Goal: Information Seeking & Learning: Learn about a topic

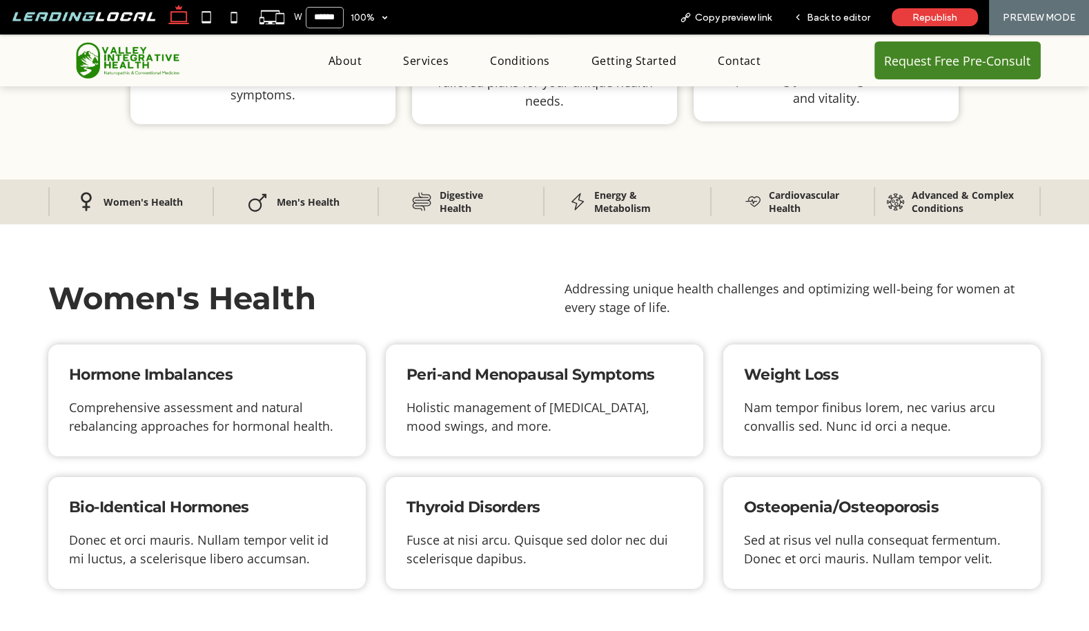
click at [168, 366] on span "Hormone Imbalances" at bounding box center [151, 374] width 164 height 19
copy div "Hormone Imbalances"
click at [459, 373] on span "Peri-and Menopausal Symptoms" at bounding box center [531, 374] width 249 height 19
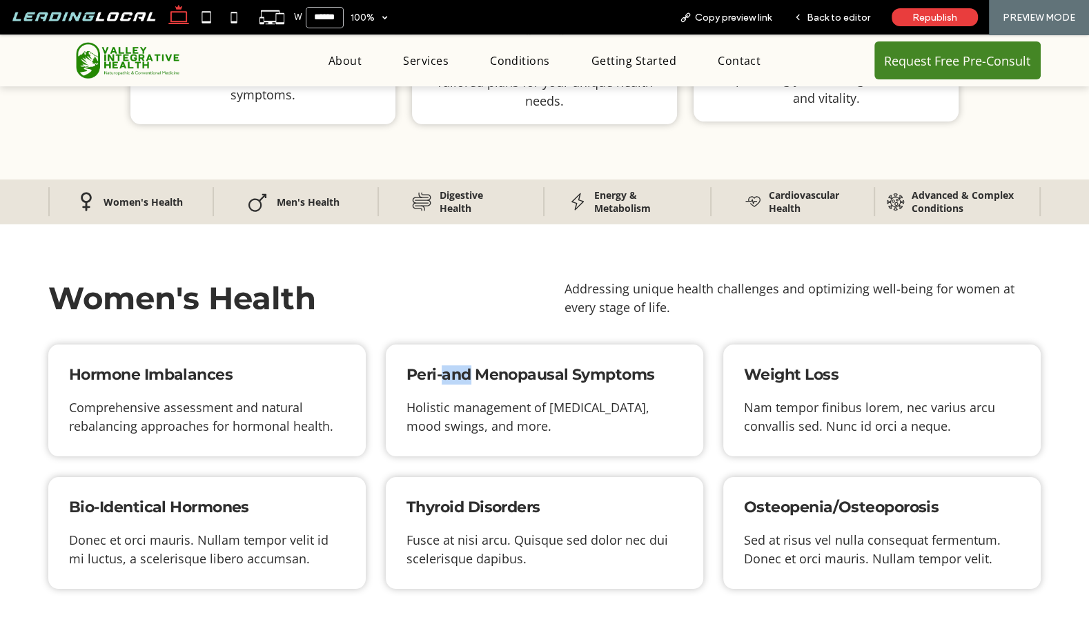
click at [459, 373] on span "Peri-and Menopausal Symptoms" at bounding box center [531, 374] width 249 height 19
copy div "Peri-and Menopausal Symptoms"
click at [788, 374] on span "Weight Loss" at bounding box center [791, 374] width 95 height 19
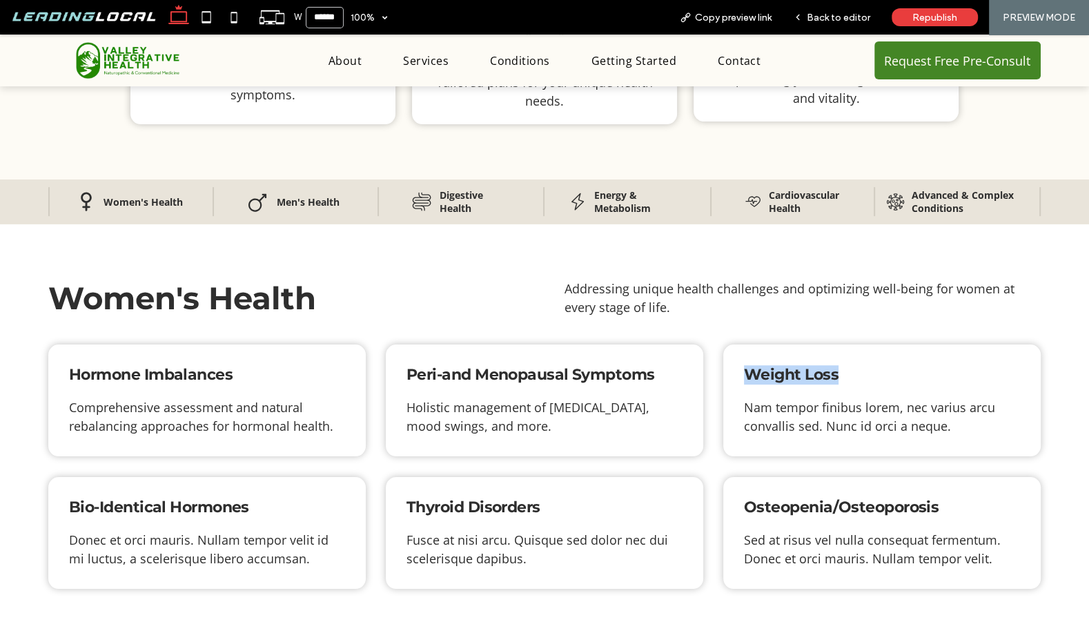
click at [788, 374] on span "Weight Loss" at bounding box center [791, 374] width 95 height 19
copy div "Weight Loss"
click at [162, 507] on span "Bio-Identical Hormones" at bounding box center [159, 507] width 180 height 19
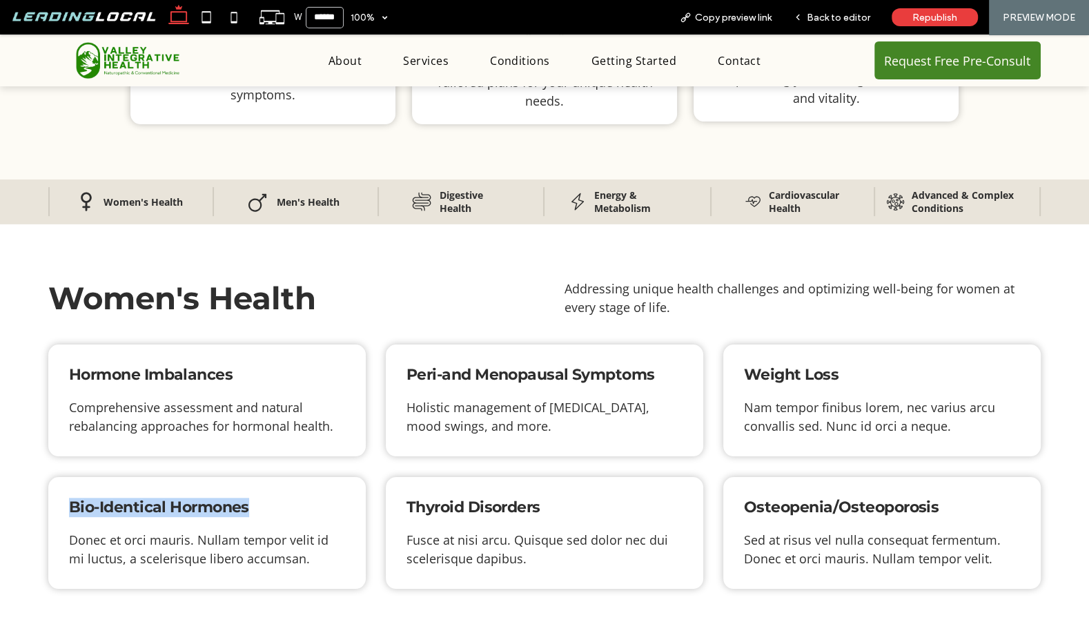
copy div "Bio-Identical Hormones"
click at [453, 501] on span "Thyroid Disorders" at bounding box center [474, 507] width 134 height 19
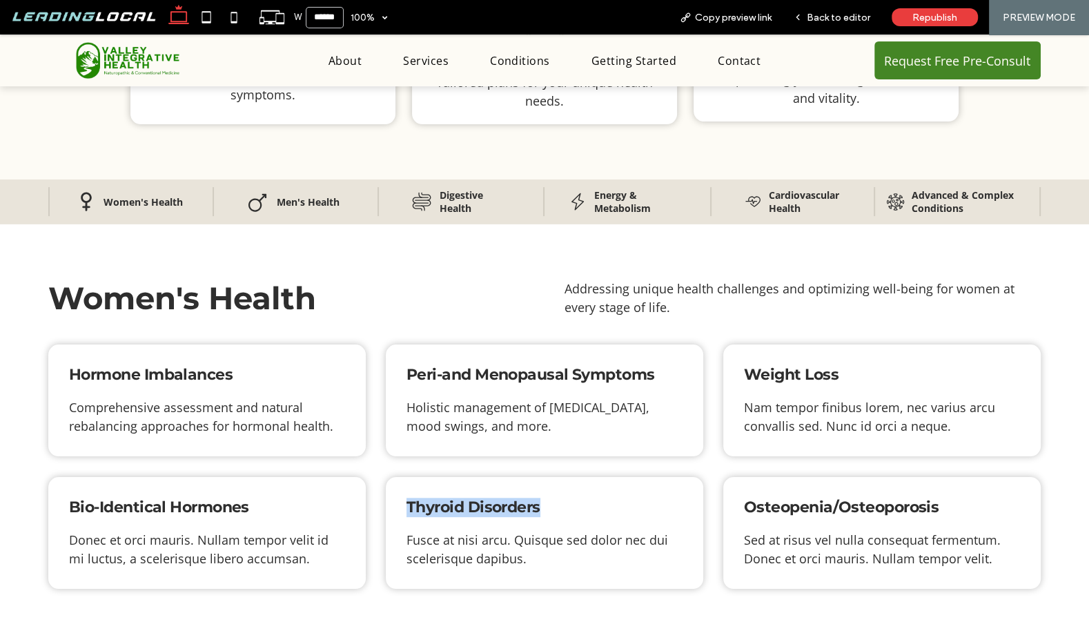
copy div "Thyroid Disorders"
click at [781, 503] on span "Osteopenia/Osteoporosis" at bounding box center [841, 507] width 195 height 19
copy div "Osteopenia/Osteoporosis"
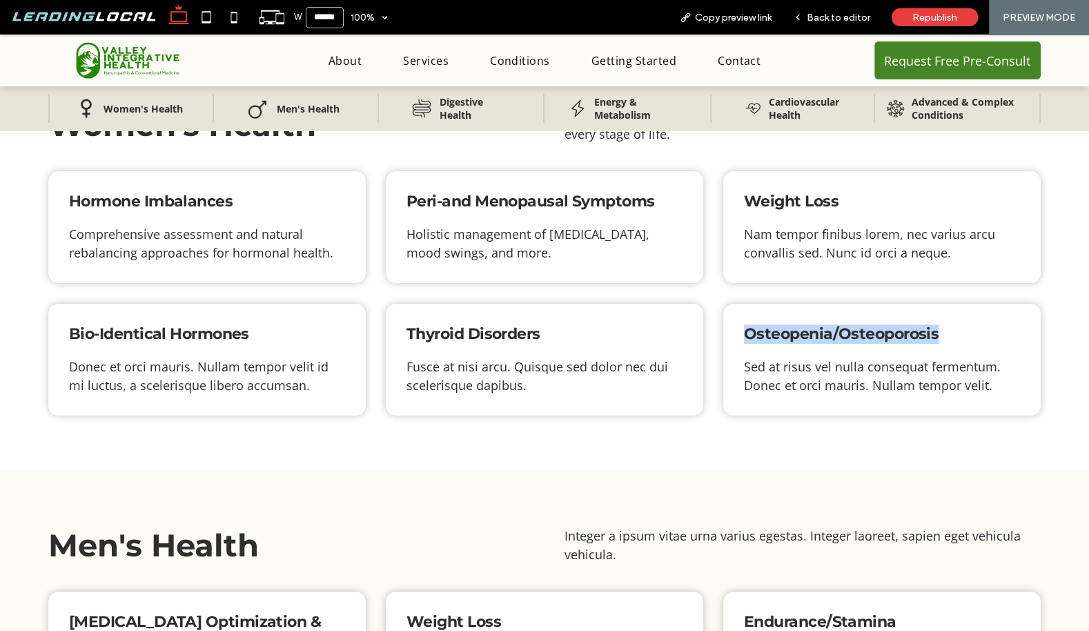
scroll to position [541, 0]
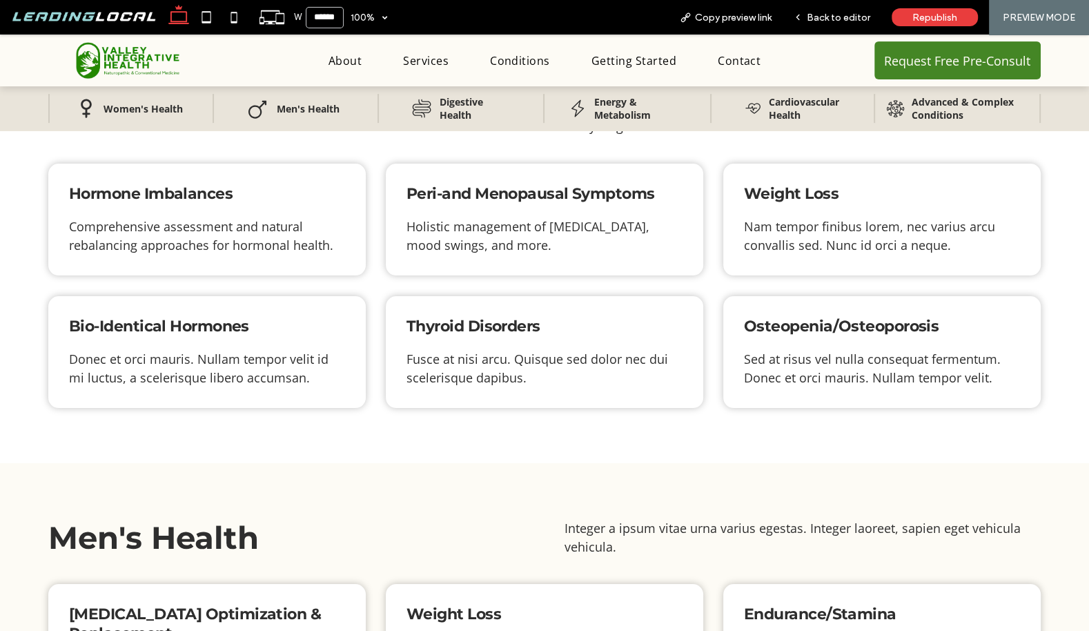
click at [568, 491] on div "Men's Health Integer a ipsum vitae urna varius egestas. Integer laoreet, sapien…" at bounding box center [544, 516] width 1089 height 107
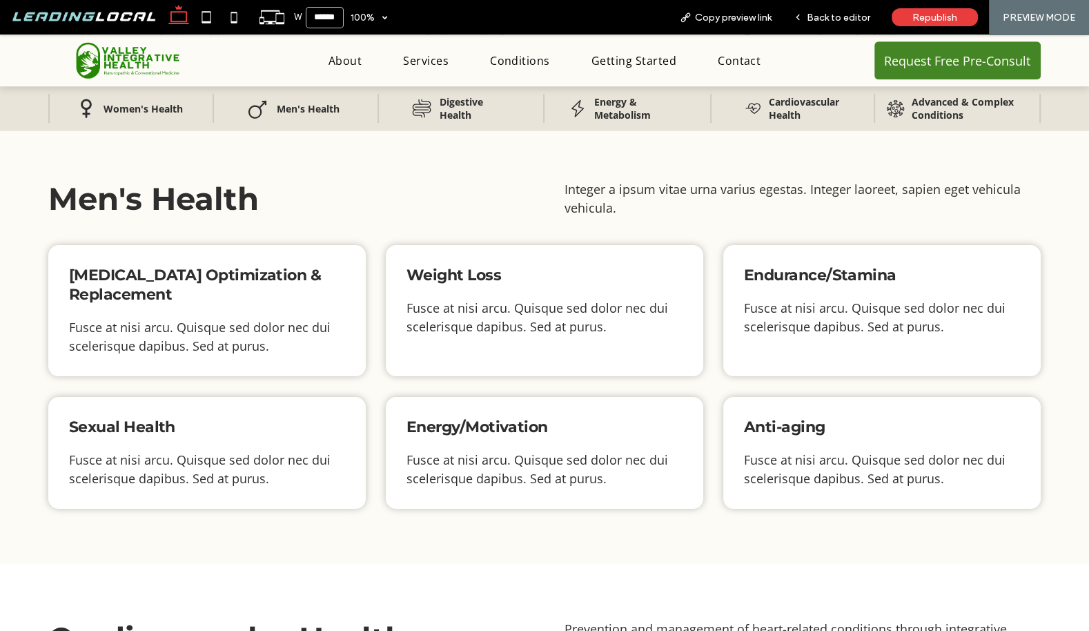
scroll to position [875, 0]
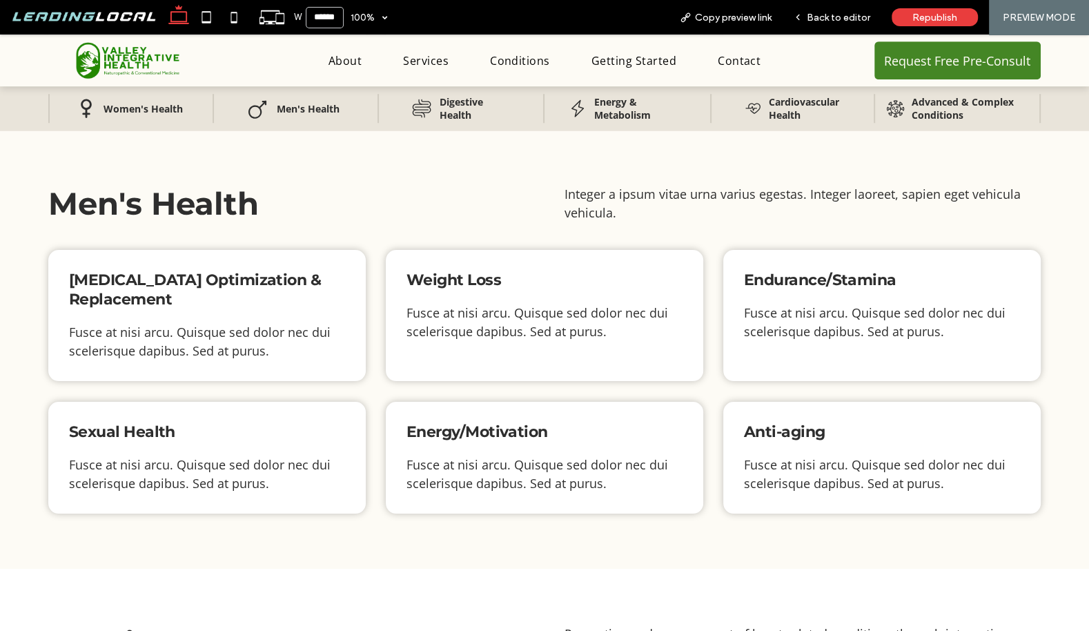
click at [202, 284] on span "[MEDICAL_DATA] Optimization & Replacement" at bounding box center [195, 290] width 252 height 38
copy div "[MEDICAL_DATA] Optimization & Replacement"
click at [443, 279] on span "Weight Loss" at bounding box center [454, 280] width 95 height 19
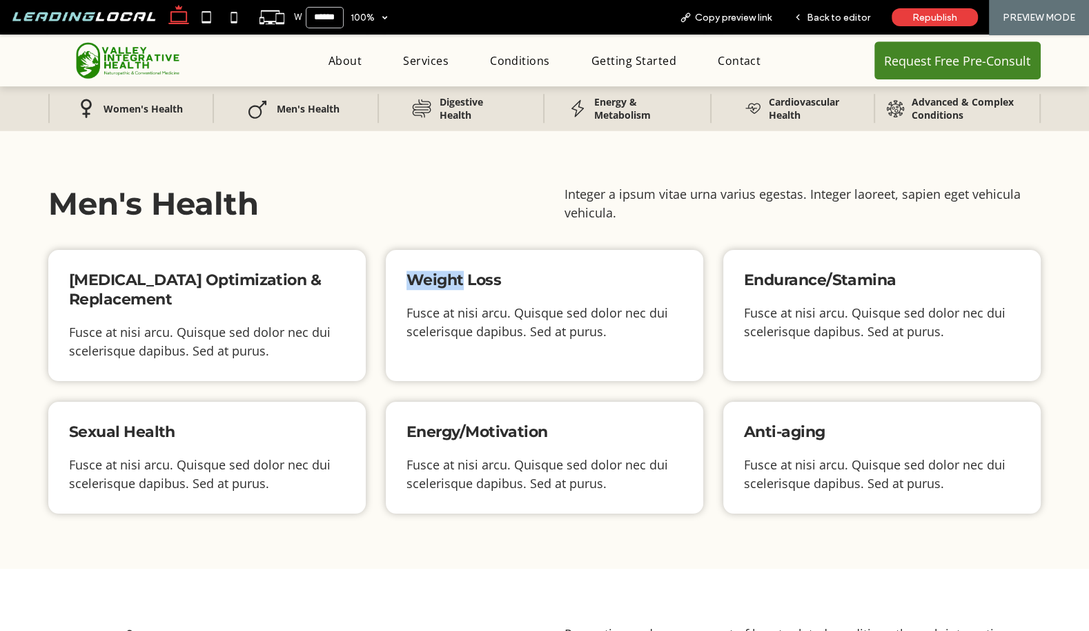
click at [443, 279] on span "Weight Loss" at bounding box center [454, 280] width 95 height 19
copy div "Weight Loss"
click at [841, 273] on span "Endurance/Stamina" at bounding box center [820, 280] width 153 height 19
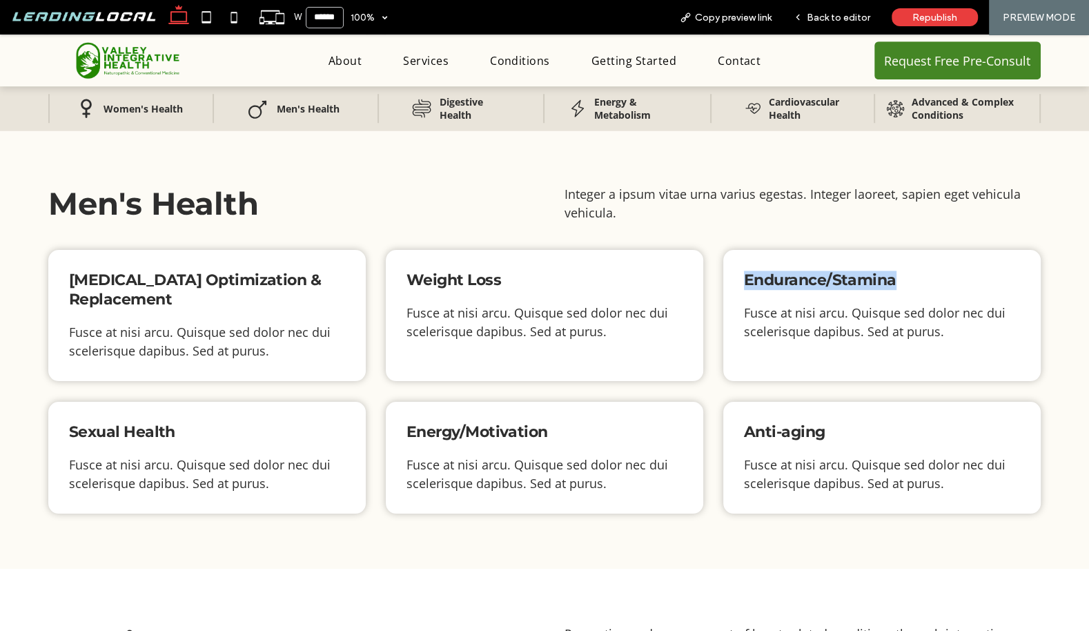
click at [841, 273] on span "Endurance/Stamina" at bounding box center [820, 280] width 153 height 19
copy div "Endurance/Stamina"
click at [102, 423] on span "Sexual Health" at bounding box center [122, 431] width 106 height 19
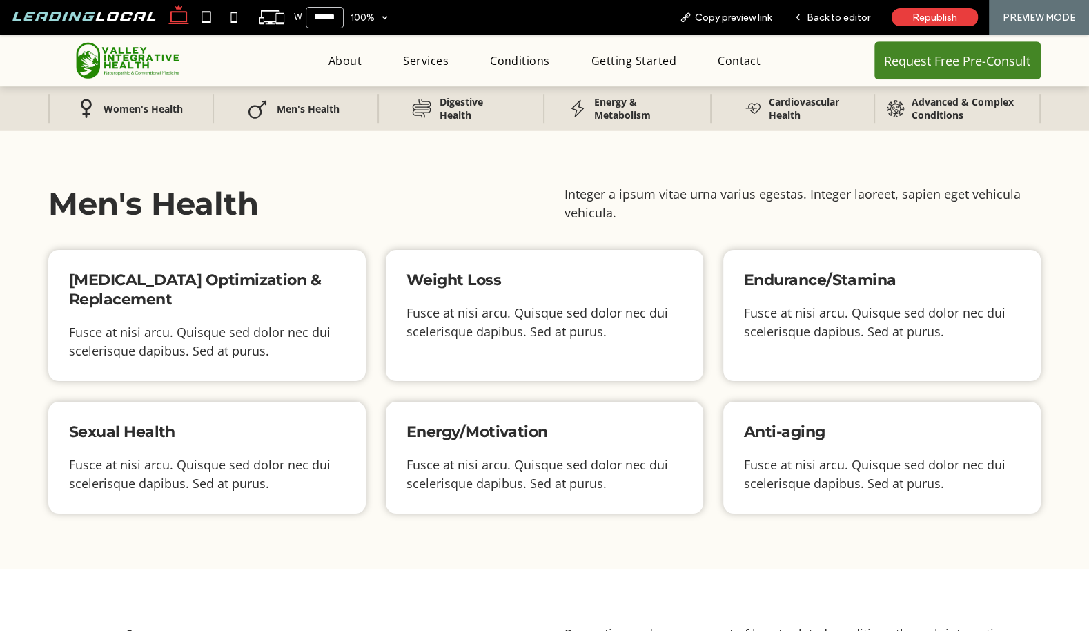
click at [505, 429] on span "Energy/Motivation" at bounding box center [478, 431] width 142 height 19
click at [752, 425] on span "Anti-aging" at bounding box center [784, 431] width 81 height 19
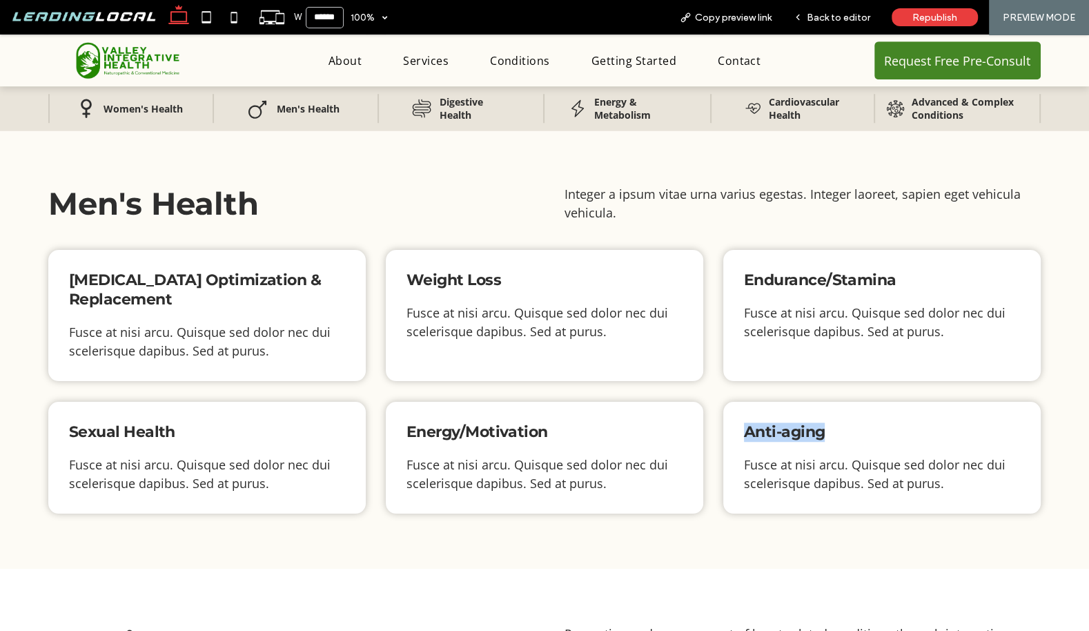
click at [752, 425] on span "Anti-aging" at bounding box center [784, 431] width 81 height 19
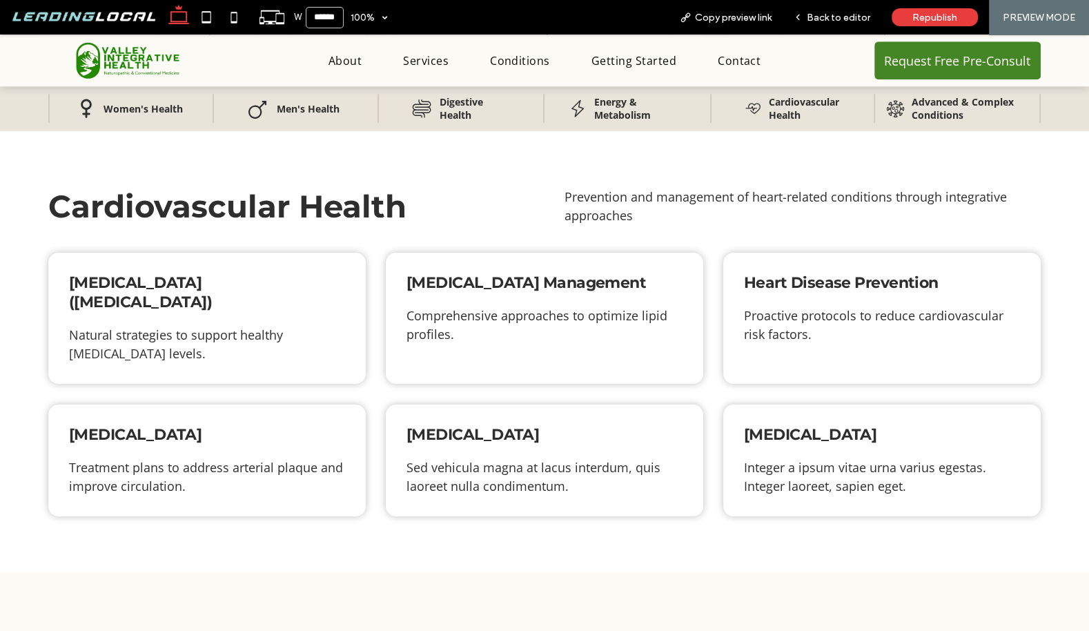
scroll to position [1336, 0]
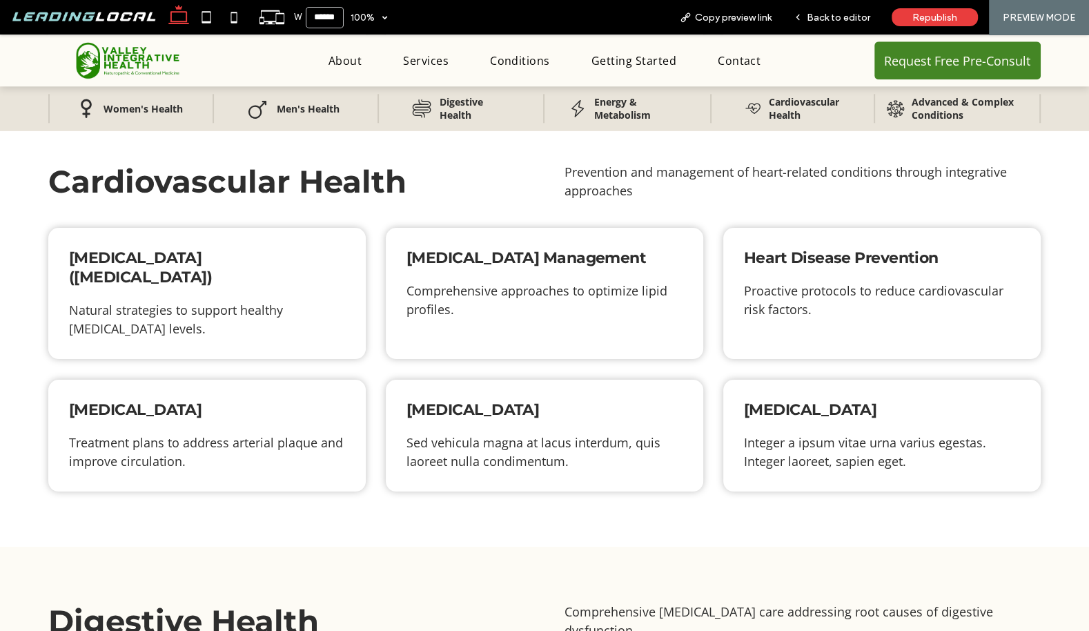
click at [191, 256] on span "[MEDICAL_DATA] ([MEDICAL_DATA])" at bounding box center [140, 268] width 143 height 38
click at [468, 254] on span "[MEDICAL_DATA] Management" at bounding box center [527, 258] width 240 height 19
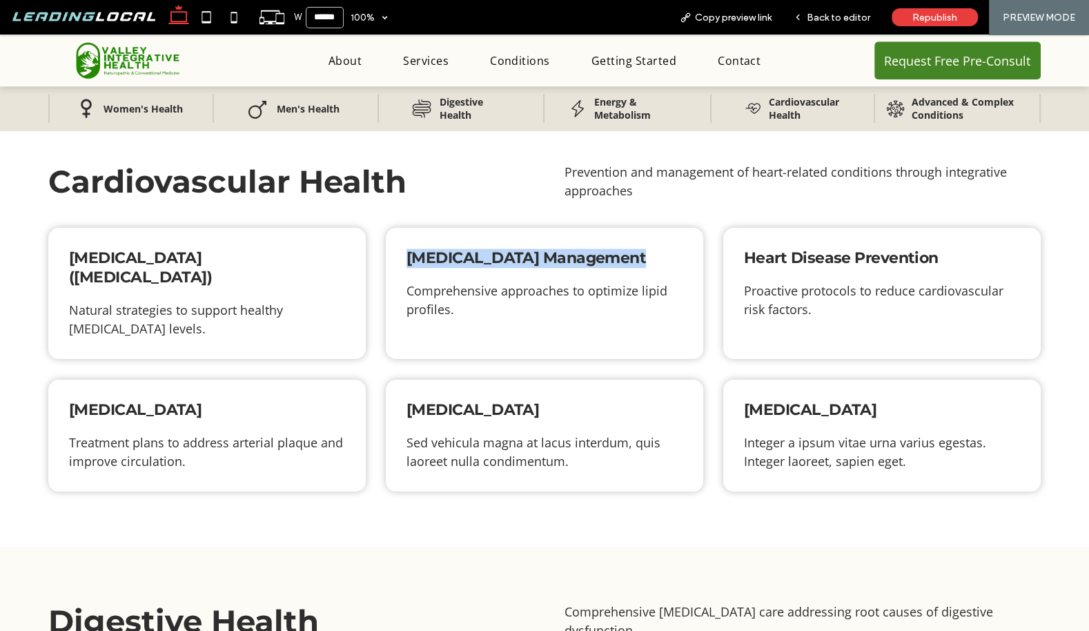
click at [468, 254] on span "[MEDICAL_DATA] Management" at bounding box center [527, 258] width 240 height 19
click at [755, 253] on span "Heart Disease Prevention" at bounding box center [841, 258] width 195 height 19
click at [162, 407] on span "[MEDICAL_DATA]" at bounding box center [135, 409] width 133 height 19
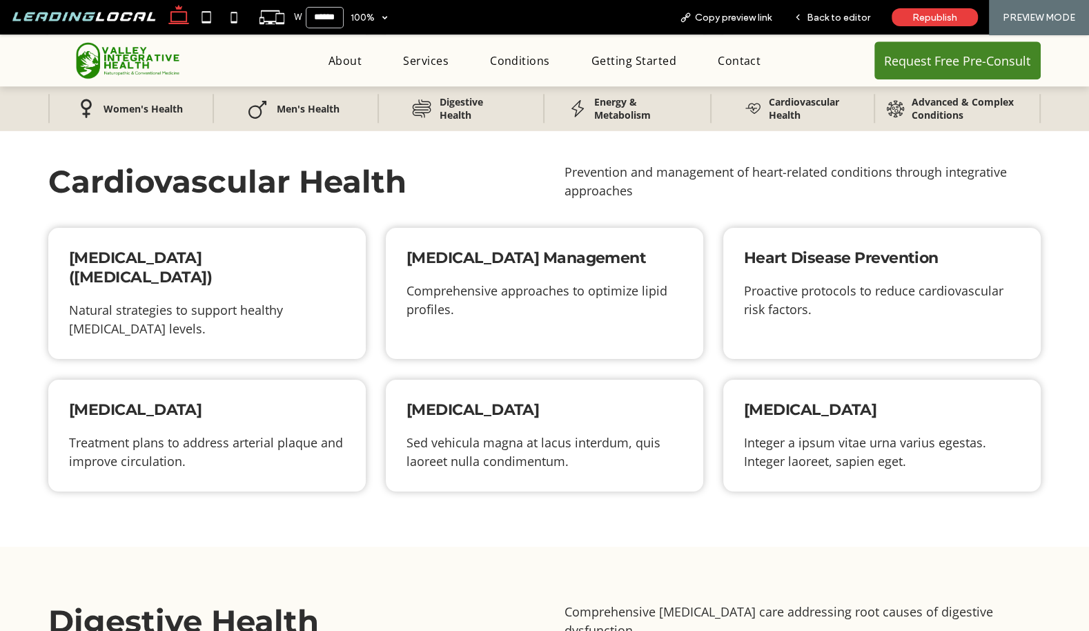
click at [162, 407] on span "[MEDICAL_DATA]" at bounding box center [135, 409] width 133 height 19
click at [437, 406] on span "[MEDICAL_DATA]" at bounding box center [473, 409] width 133 height 19
click at [804, 404] on span "[MEDICAL_DATA]" at bounding box center [810, 409] width 133 height 19
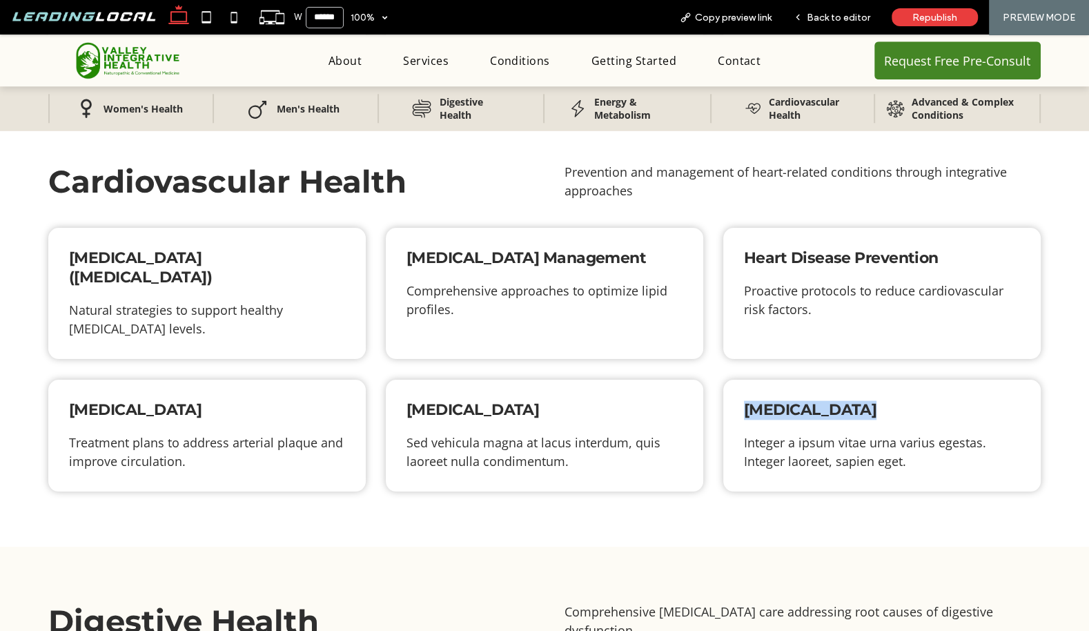
click at [804, 404] on span "[MEDICAL_DATA]" at bounding box center [810, 409] width 133 height 19
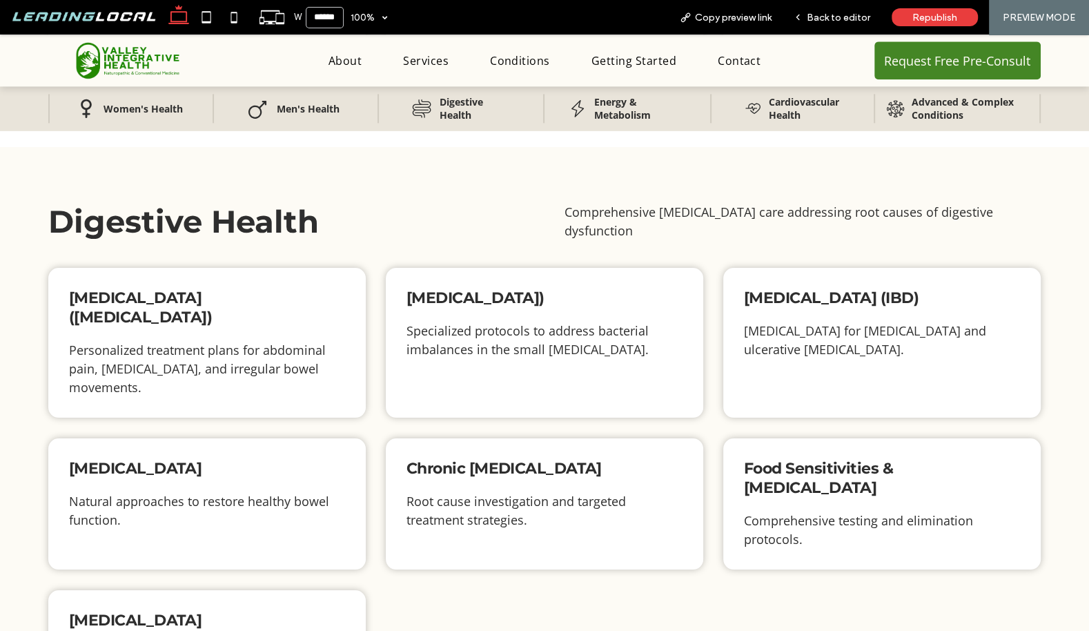
scroll to position [1747, 0]
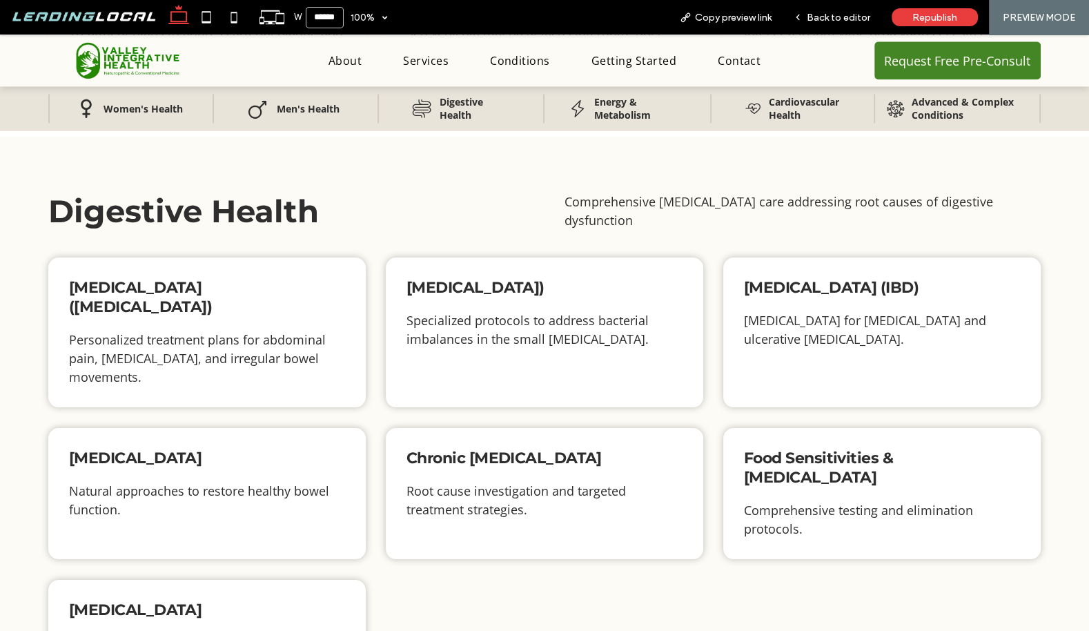
click at [212, 285] on span "[MEDICAL_DATA] ([MEDICAL_DATA])" at bounding box center [140, 297] width 143 height 38
click at [429, 292] on span "[MEDICAL_DATA])" at bounding box center [476, 287] width 138 height 19
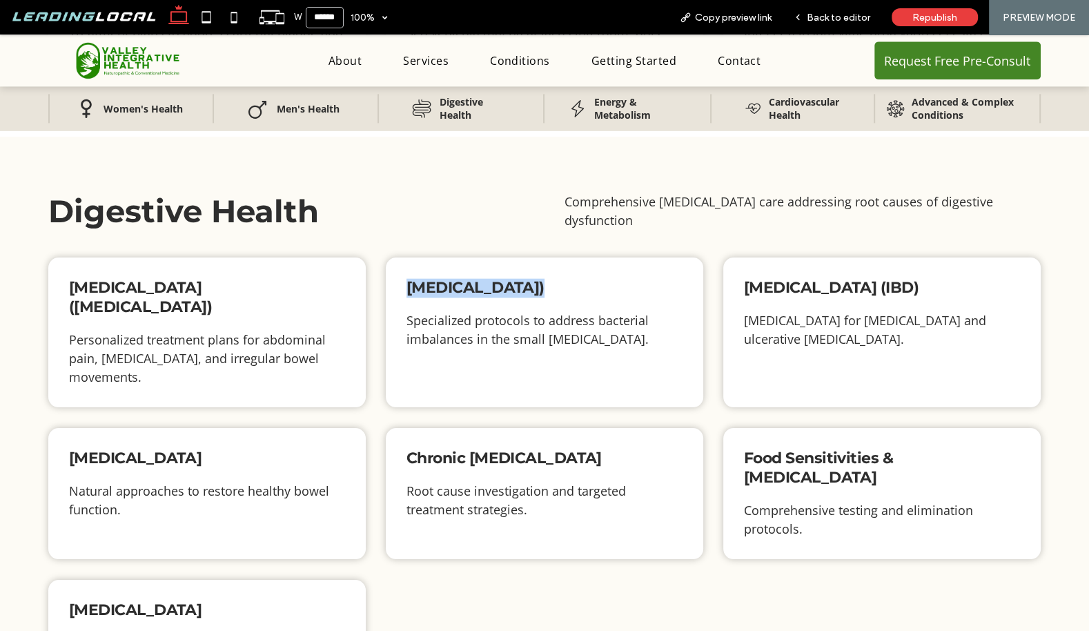
click at [429, 292] on span "[MEDICAL_DATA])" at bounding box center [476, 287] width 138 height 19
click at [777, 280] on span "[MEDICAL_DATA] (IBD)" at bounding box center [831, 287] width 175 height 19
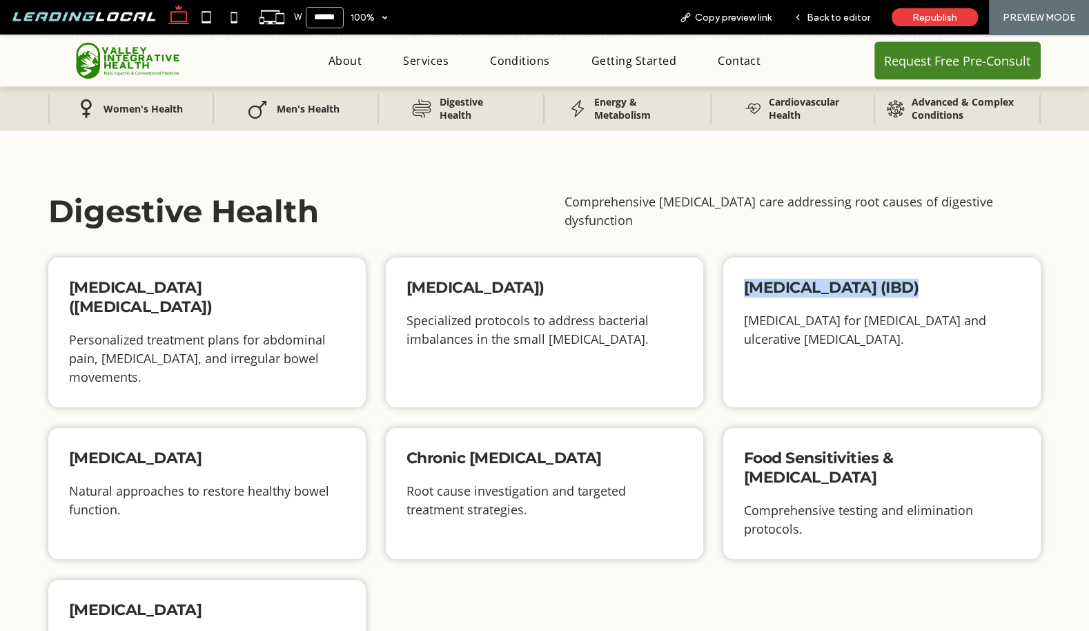
click at [777, 280] on span "[MEDICAL_DATA] (IBD)" at bounding box center [831, 287] width 175 height 19
click at [211, 428] on div "[MEDICAL_DATA] Natural approaches to restore healthy bowel function." at bounding box center [207, 493] width 318 height 131
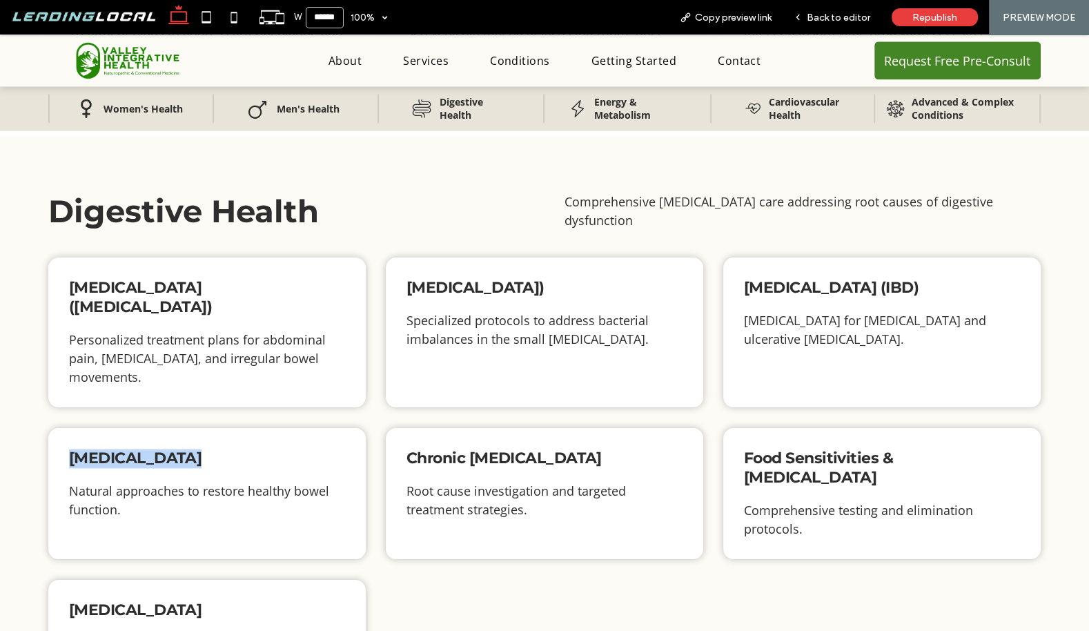
click at [211, 428] on div "[MEDICAL_DATA] Natural approaches to restore healthy bowel function." at bounding box center [207, 493] width 318 height 131
click at [478, 449] on span "Chronic [MEDICAL_DATA]" at bounding box center [504, 458] width 195 height 19
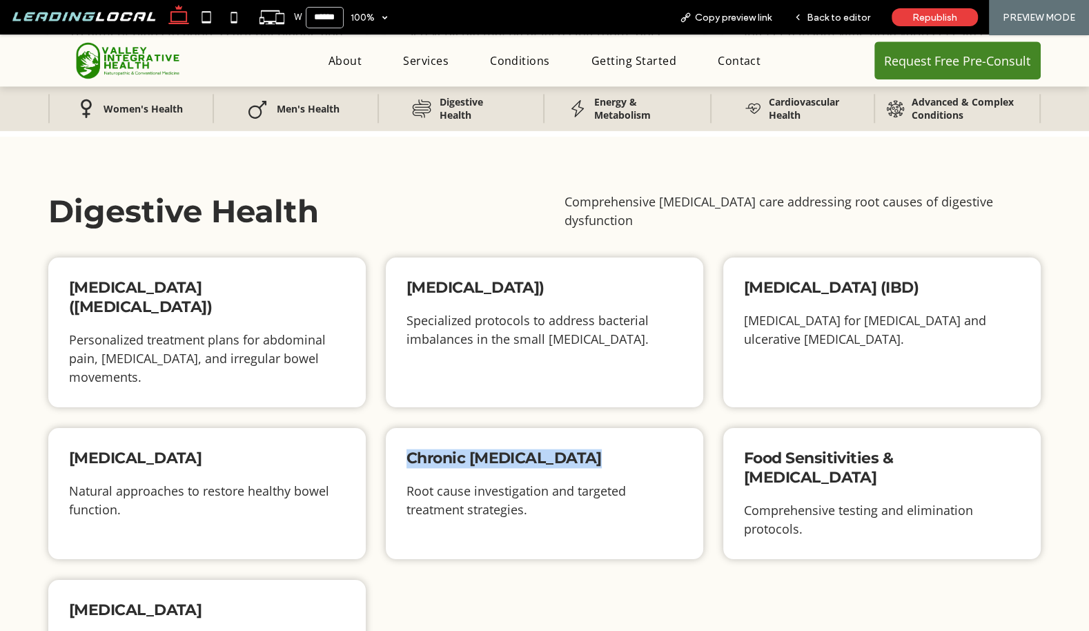
click at [478, 449] on span "Chronic [MEDICAL_DATA]" at bounding box center [504, 458] width 195 height 19
click at [784, 428] on div "Food Sensitivities & [MEDICAL_DATA] Comprehensive testing and elimination proto…" at bounding box center [882, 493] width 318 height 131
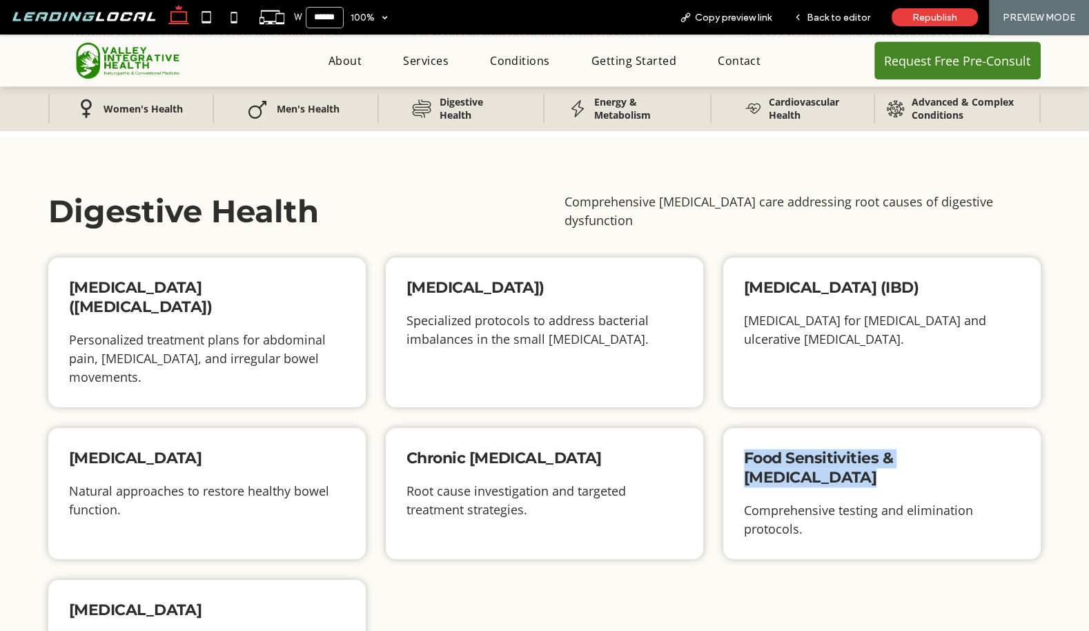
click at [784, 428] on div "Food Sensitivities & [MEDICAL_DATA] Comprehensive testing and elimination proto…" at bounding box center [882, 493] width 318 height 131
click at [201, 601] on span "[MEDICAL_DATA]" at bounding box center [135, 610] width 133 height 19
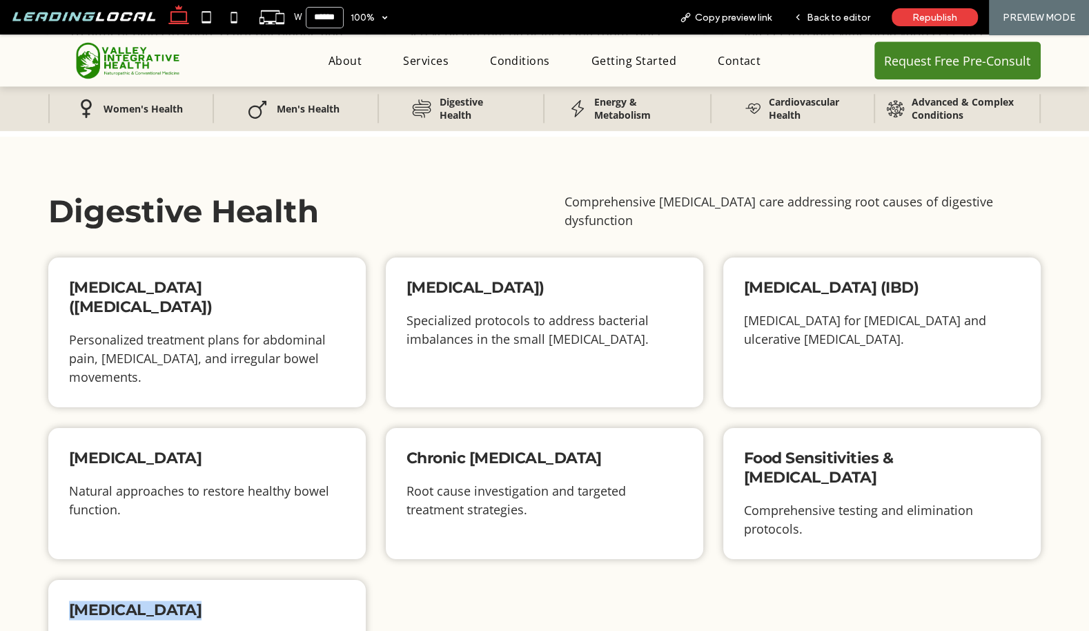
click at [201, 601] on span "[MEDICAL_DATA]" at bounding box center [135, 610] width 133 height 19
click at [779, 282] on span "[MEDICAL_DATA] (IBD)" at bounding box center [831, 287] width 175 height 19
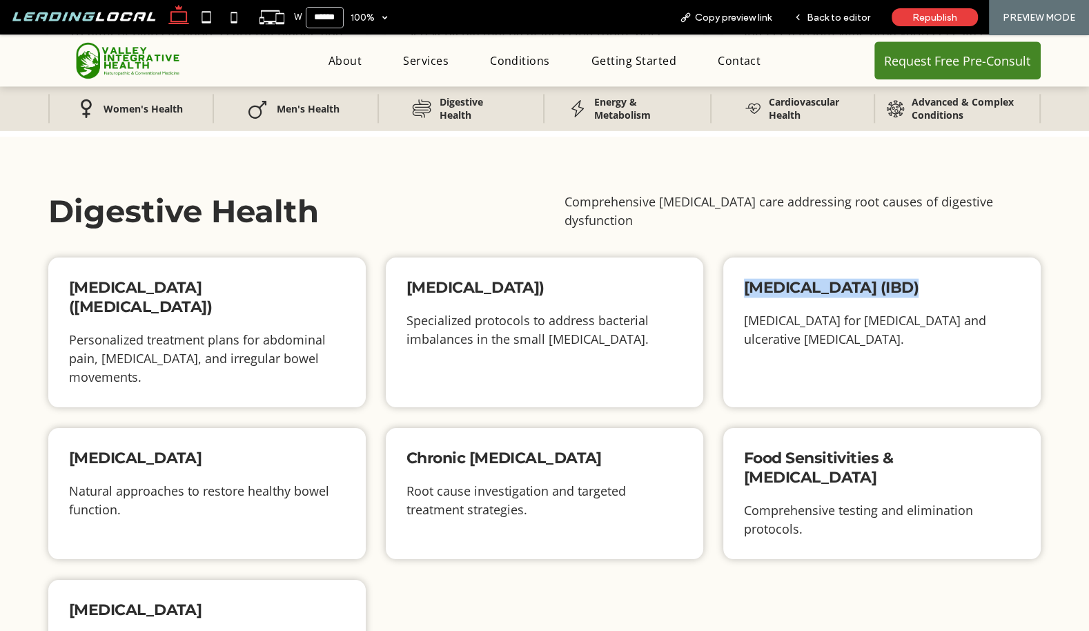
click at [779, 282] on span "[MEDICAL_DATA] (IBD)" at bounding box center [831, 287] width 175 height 19
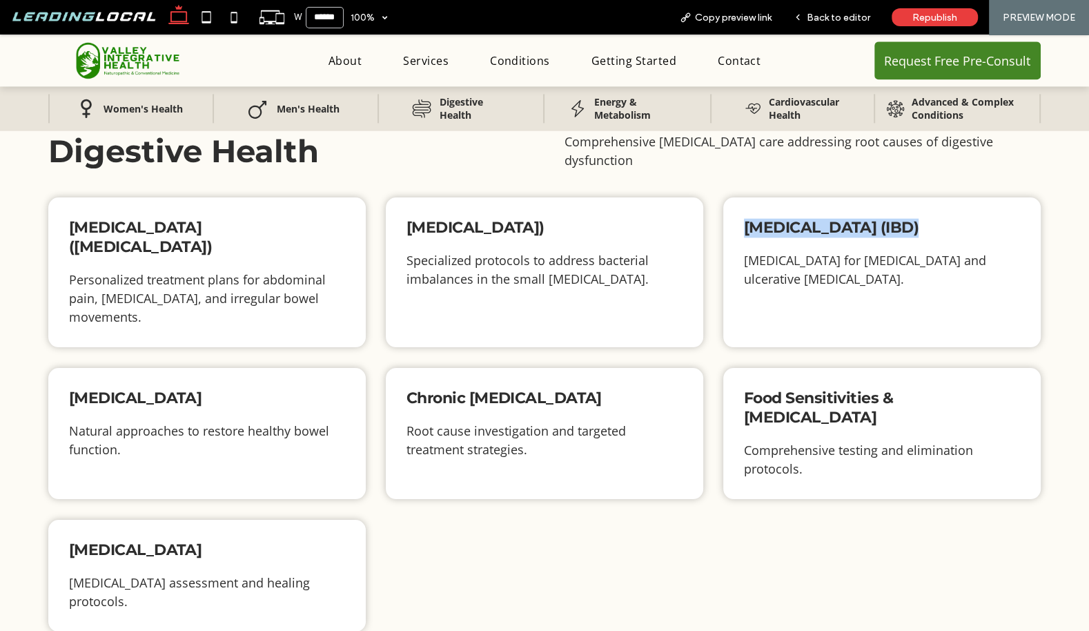
scroll to position [1811, 0]
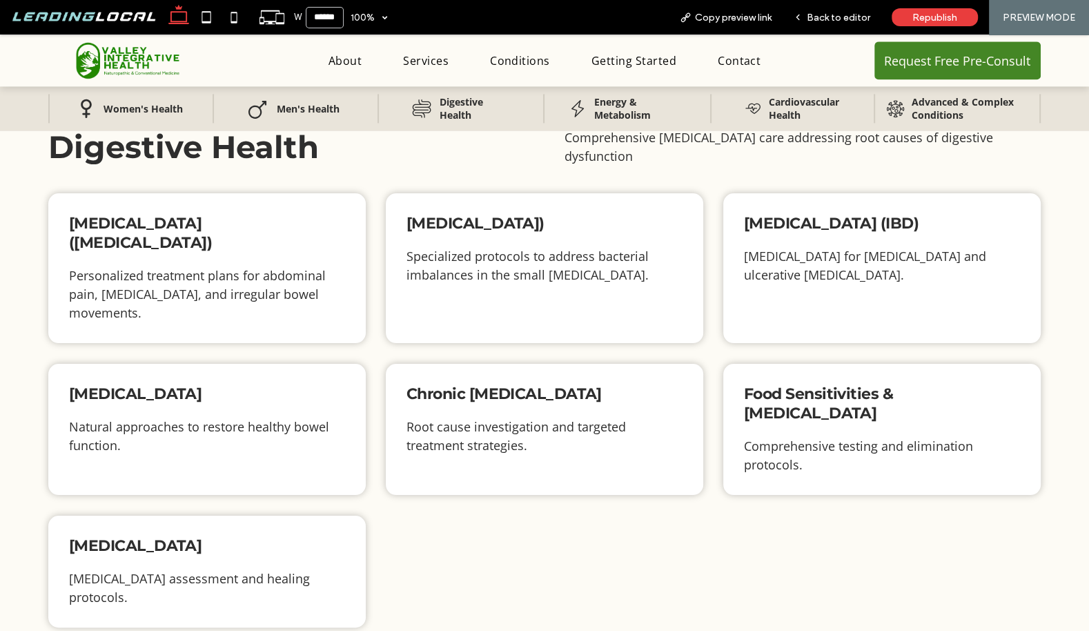
click at [184, 536] on span "[MEDICAL_DATA]" at bounding box center [135, 545] width 133 height 19
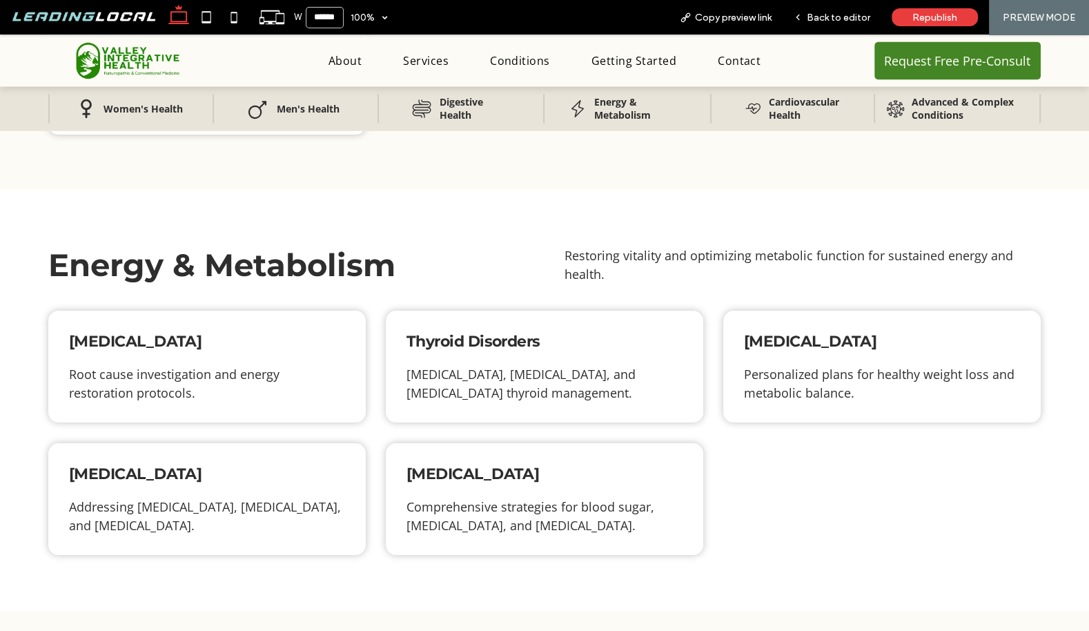
scroll to position [2342, 0]
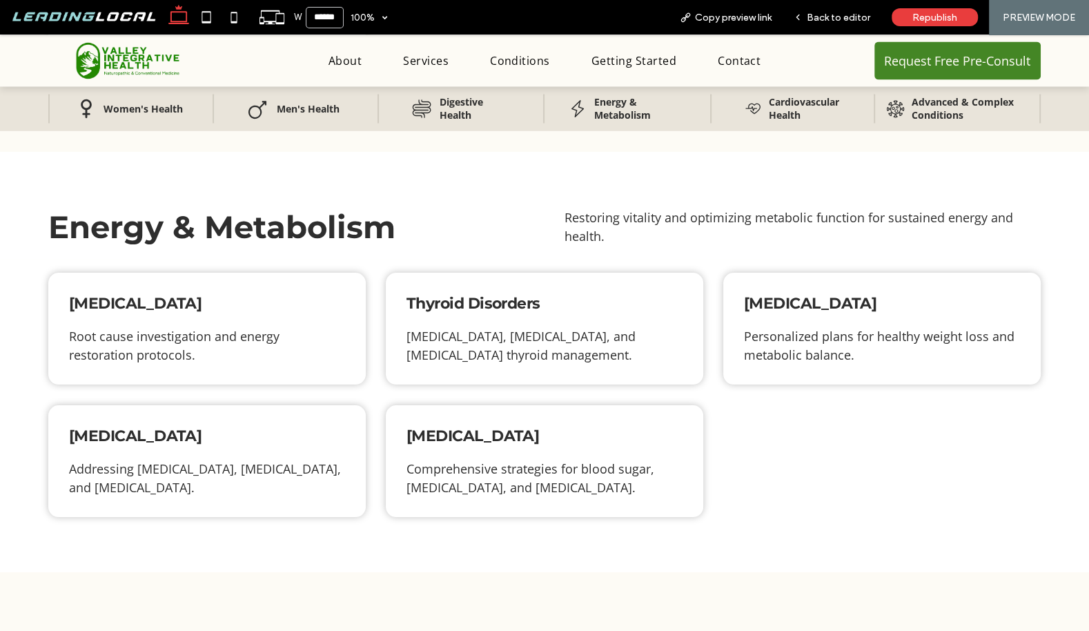
click at [192, 293] on span "[MEDICAL_DATA]" at bounding box center [135, 302] width 133 height 19
click at [475, 293] on span "Thyroid Disorders" at bounding box center [474, 302] width 134 height 19
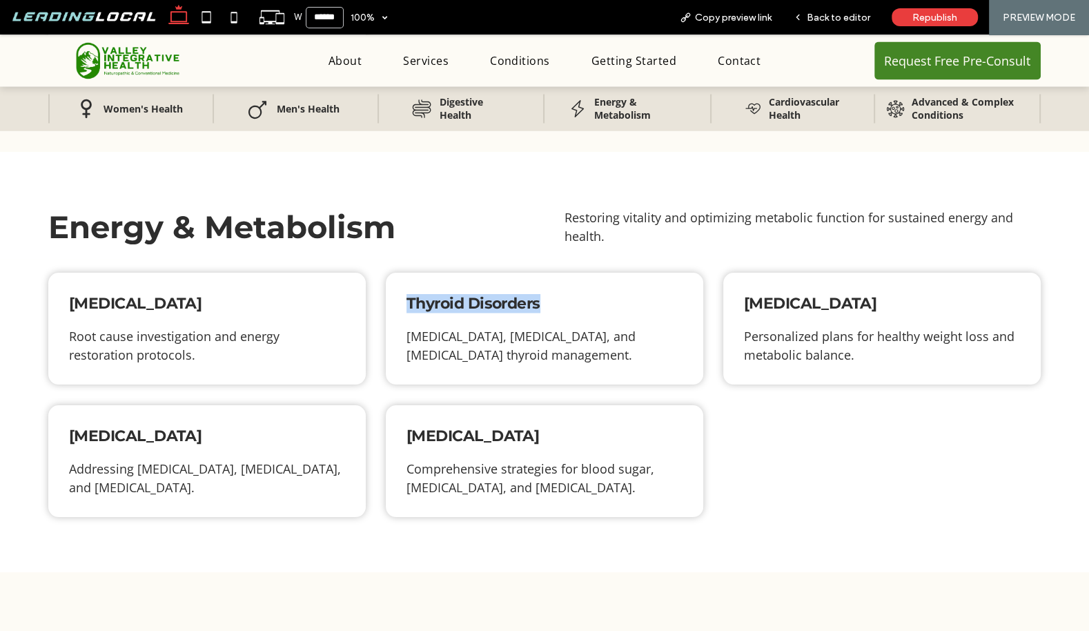
click at [475, 293] on span "Thyroid Disorders" at bounding box center [474, 302] width 134 height 19
click at [779, 293] on span "[MEDICAL_DATA]" at bounding box center [810, 302] width 133 height 19
click at [136, 426] on span "[MEDICAL_DATA]" at bounding box center [135, 435] width 133 height 19
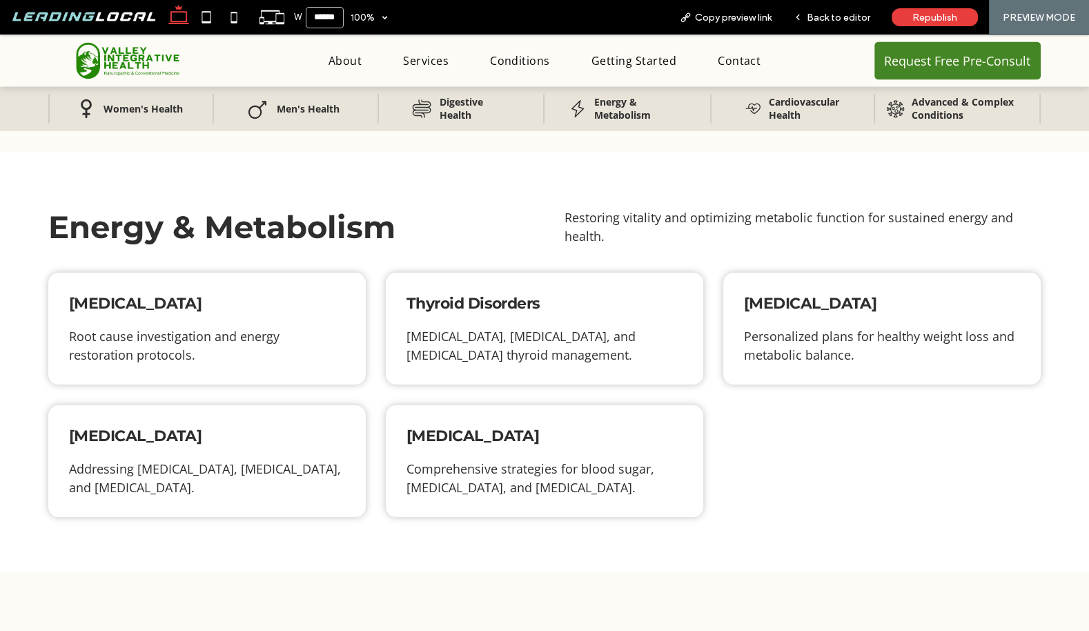
click at [136, 426] on span "[MEDICAL_DATA]" at bounding box center [135, 435] width 133 height 19
click at [473, 426] on span "[MEDICAL_DATA]" at bounding box center [473, 435] width 133 height 19
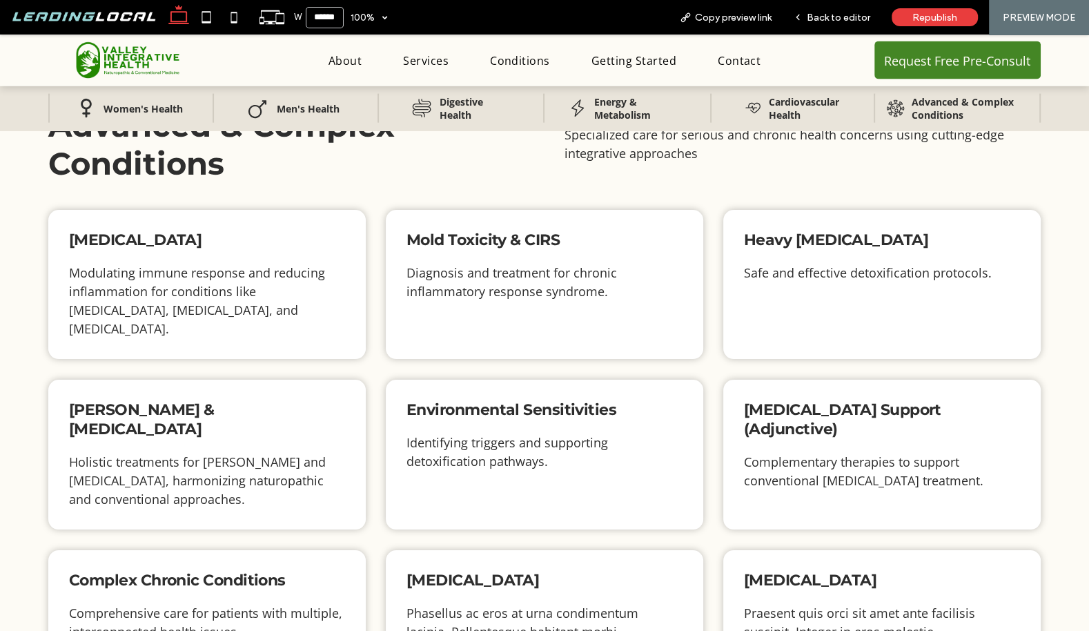
scroll to position [2854, 0]
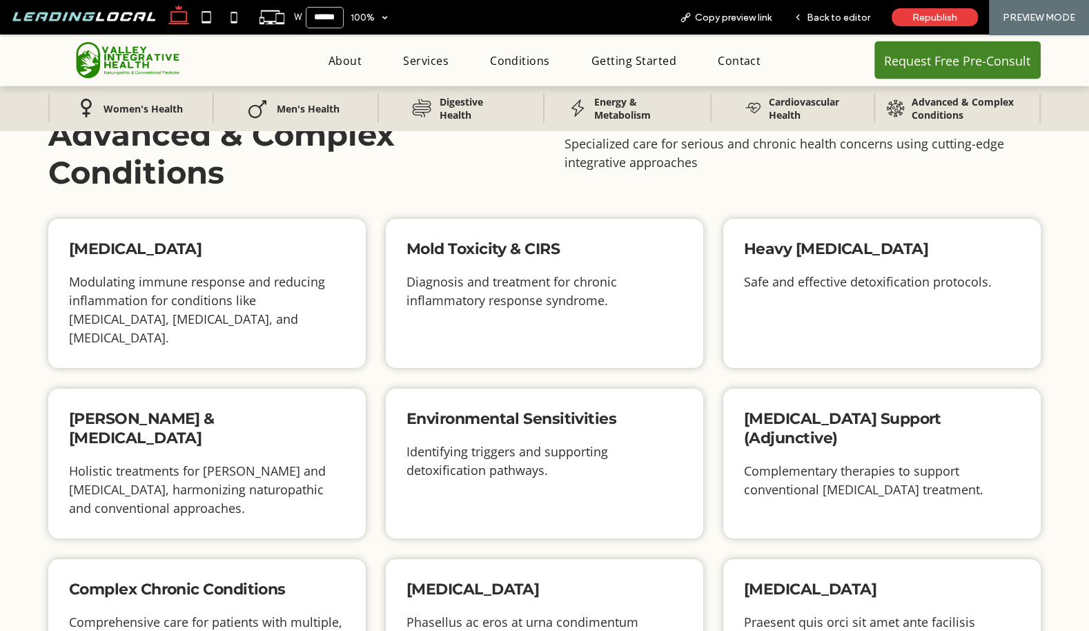
click at [189, 240] on span "[MEDICAL_DATA]" at bounding box center [135, 249] width 133 height 19
click at [460, 240] on span "Mold Toxicity & CIRS" at bounding box center [483, 249] width 153 height 19
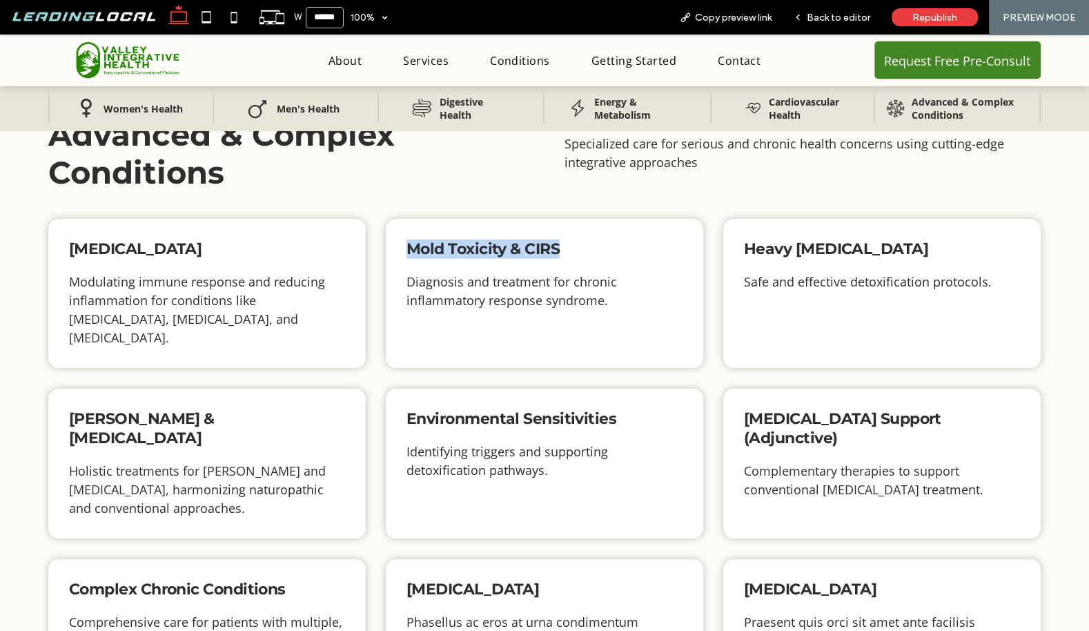
click at [460, 240] on span "Mold Toxicity & CIRS" at bounding box center [483, 249] width 153 height 19
click at [796, 219] on div "Heavy [MEDICAL_DATA] Safe and effective detoxification protocols." at bounding box center [882, 293] width 318 height 149
click at [215, 409] on span "[PERSON_NAME] & [MEDICAL_DATA]" at bounding box center [142, 428] width 146 height 38
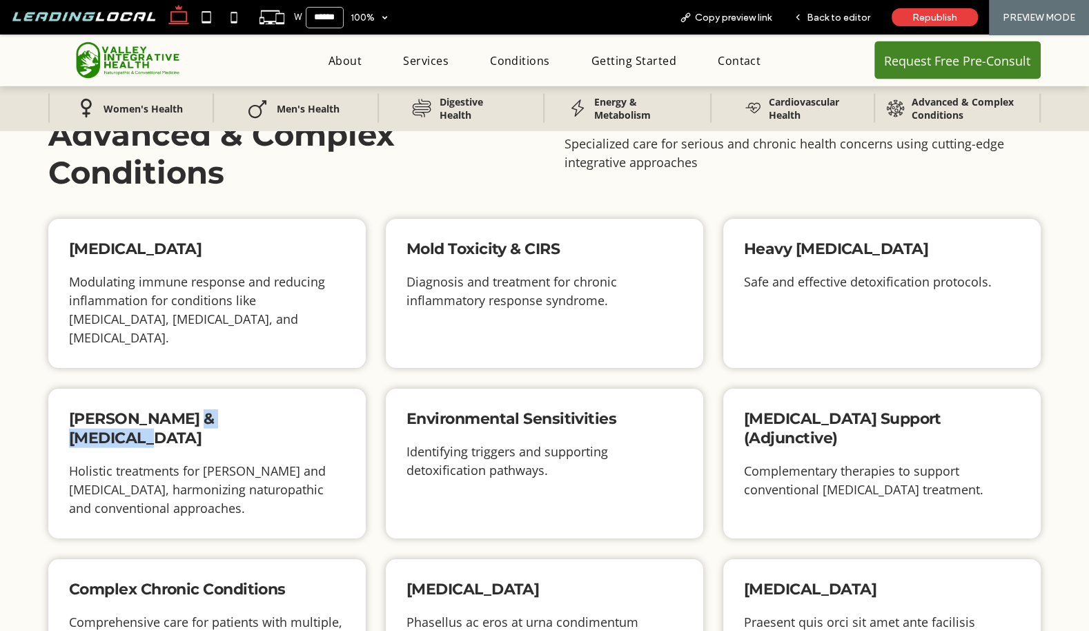
click at [215, 409] on span "[PERSON_NAME] & [MEDICAL_DATA]" at bounding box center [142, 428] width 146 height 38
click at [503, 409] on span "Environmental Sensitivities" at bounding box center [512, 418] width 210 height 19
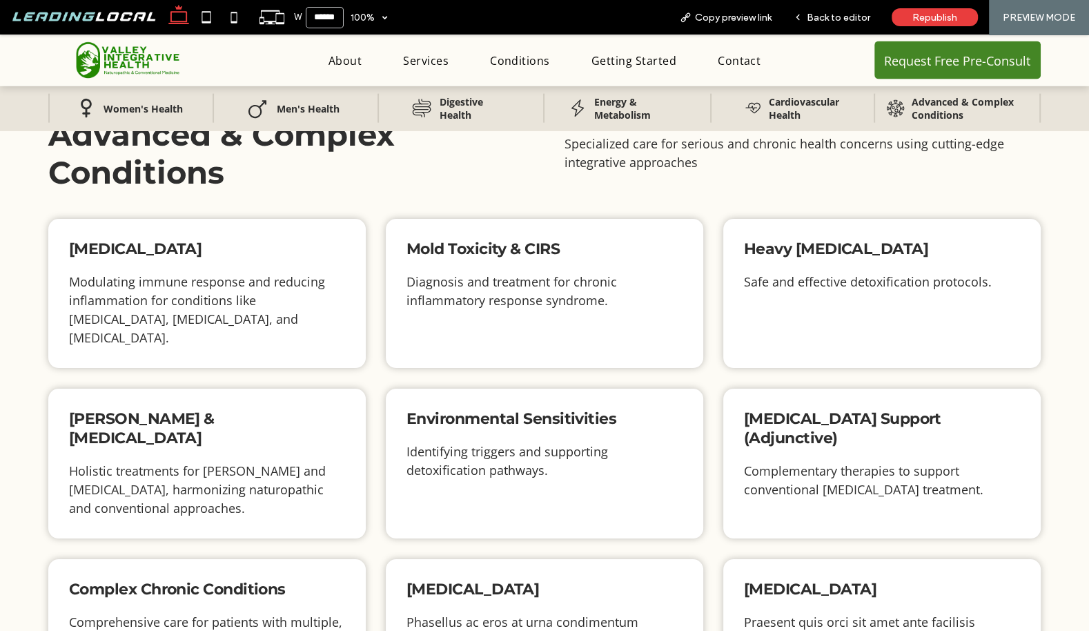
click at [756, 409] on span "[MEDICAL_DATA] Support (Adjunctive)" at bounding box center [842, 428] width 197 height 38
click at [204, 580] on span "Complex Chronic Conditions" at bounding box center [177, 589] width 217 height 19
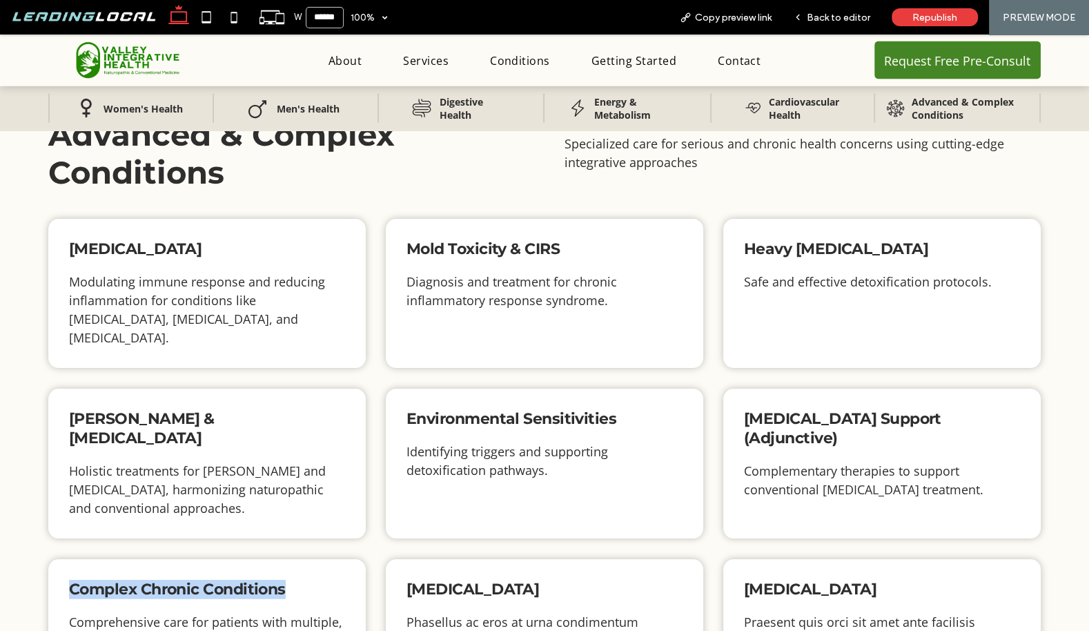
click at [204, 580] on span "Complex Chronic Conditions" at bounding box center [177, 589] width 217 height 19
click at [510, 580] on span "[MEDICAL_DATA]" at bounding box center [473, 589] width 133 height 19
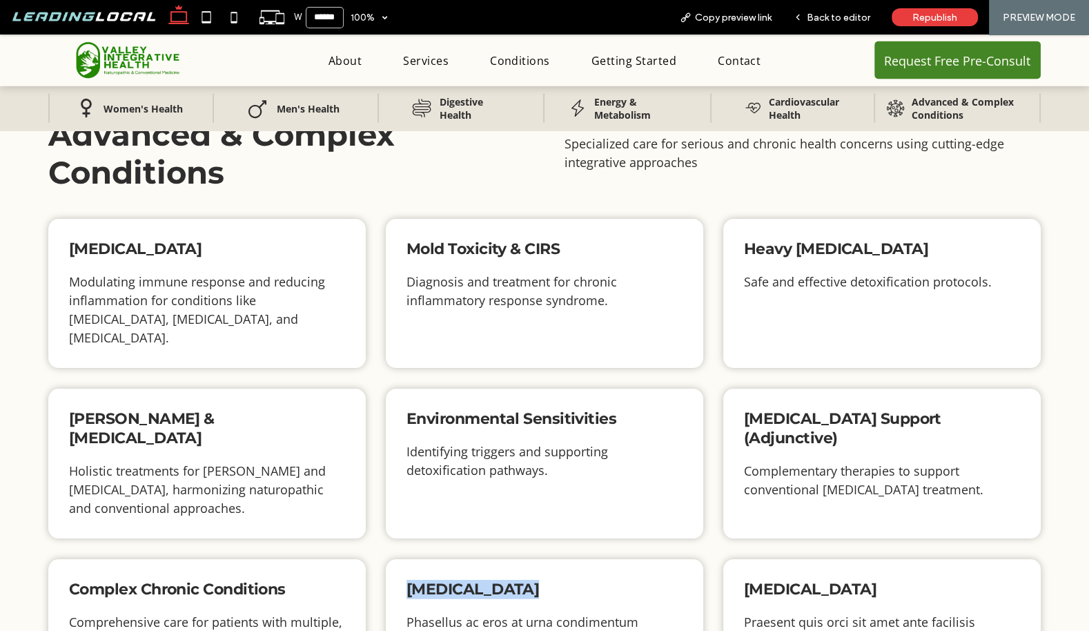
click at [510, 580] on span "[MEDICAL_DATA]" at bounding box center [473, 589] width 133 height 19
click at [751, 580] on span "[MEDICAL_DATA]" at bounding box center [810, 589] width 133 height 19
click at [750, 580] on span "[MEDICAL_DATA]" at bounding box center [810, 589] width 133 height 19
click at [757, 580] on span "[MEDICAL_DATA]" at bounding box center [810, 589] width 133 height 19
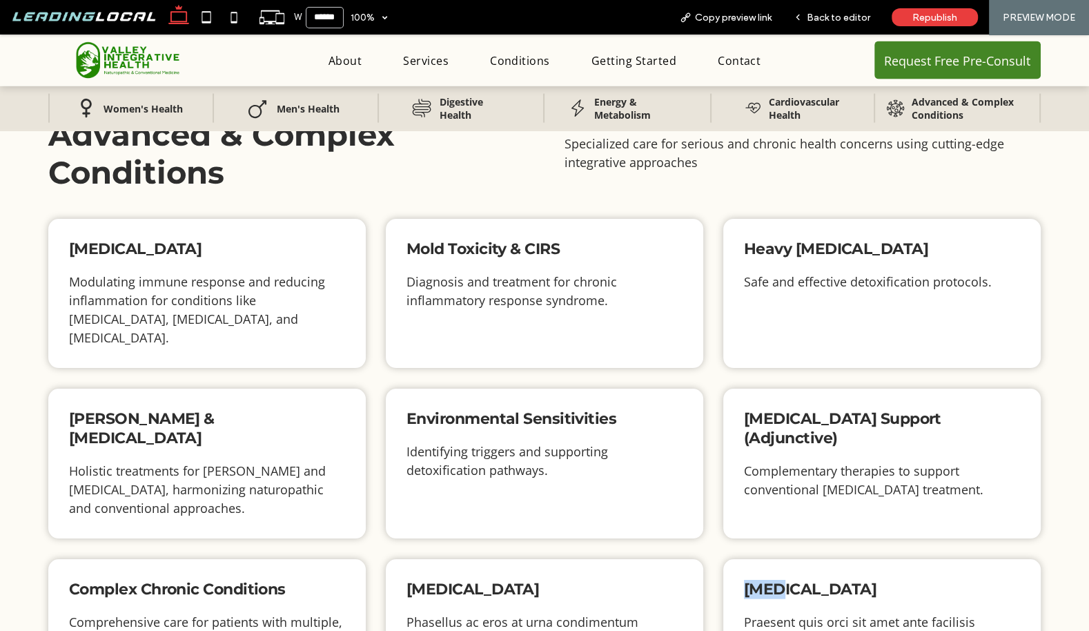
click at [757, 580] on span "[MEDICAL_DATA]" at bounding box center [810, 589] width 133 height 19
